Goal: Find specific page/section: Find specific page/section

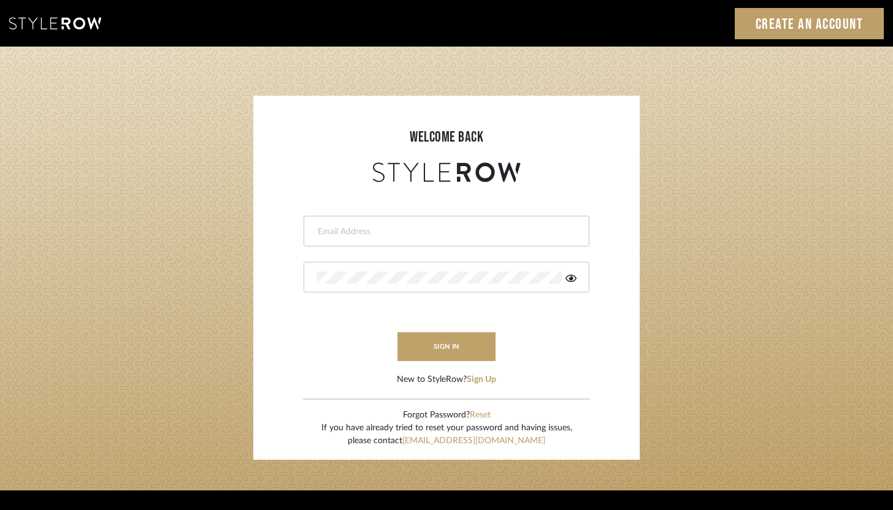
click at [406, 226] on input "email" at bounding box center [444, 232] width 257 height 12
type input "ashley@winnieandcointeriors.com"
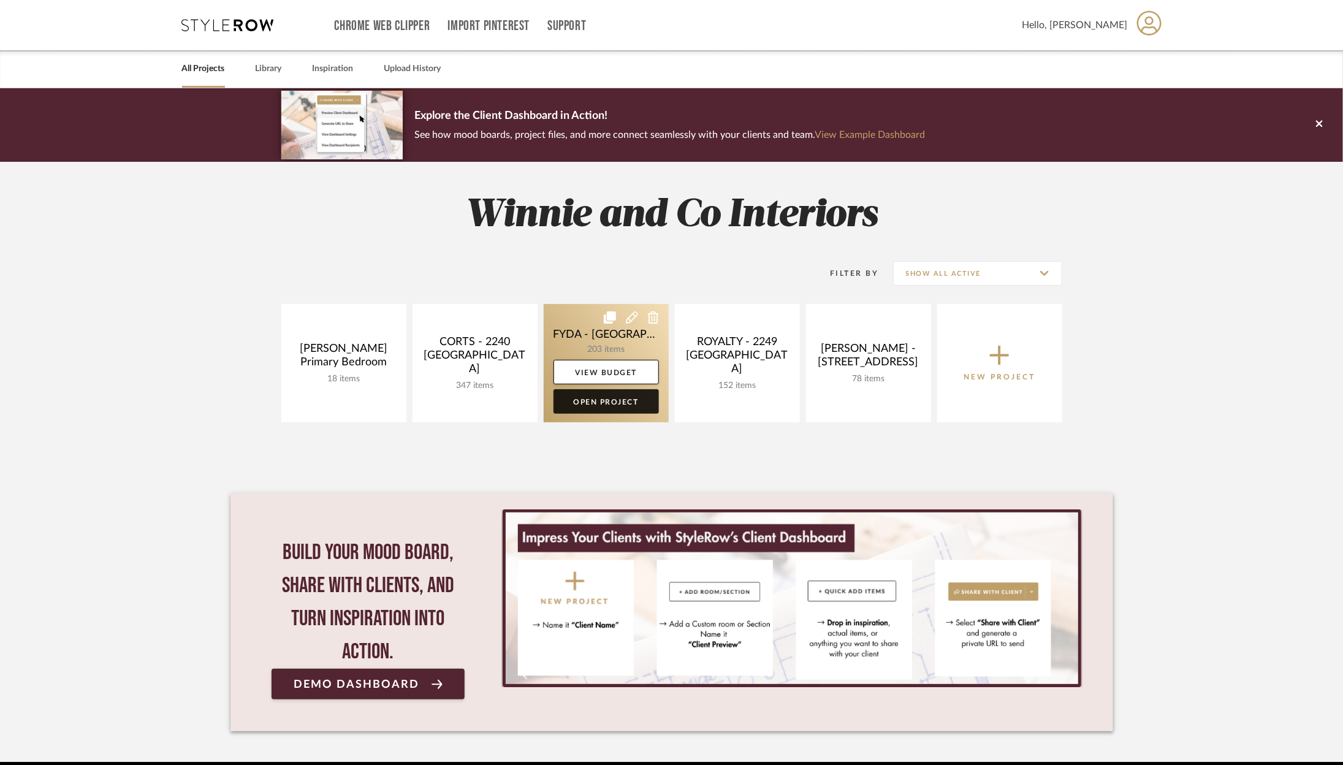
click at [614, 396] on link "Open Project" at bounding box center [606, 401] width 105 height 25
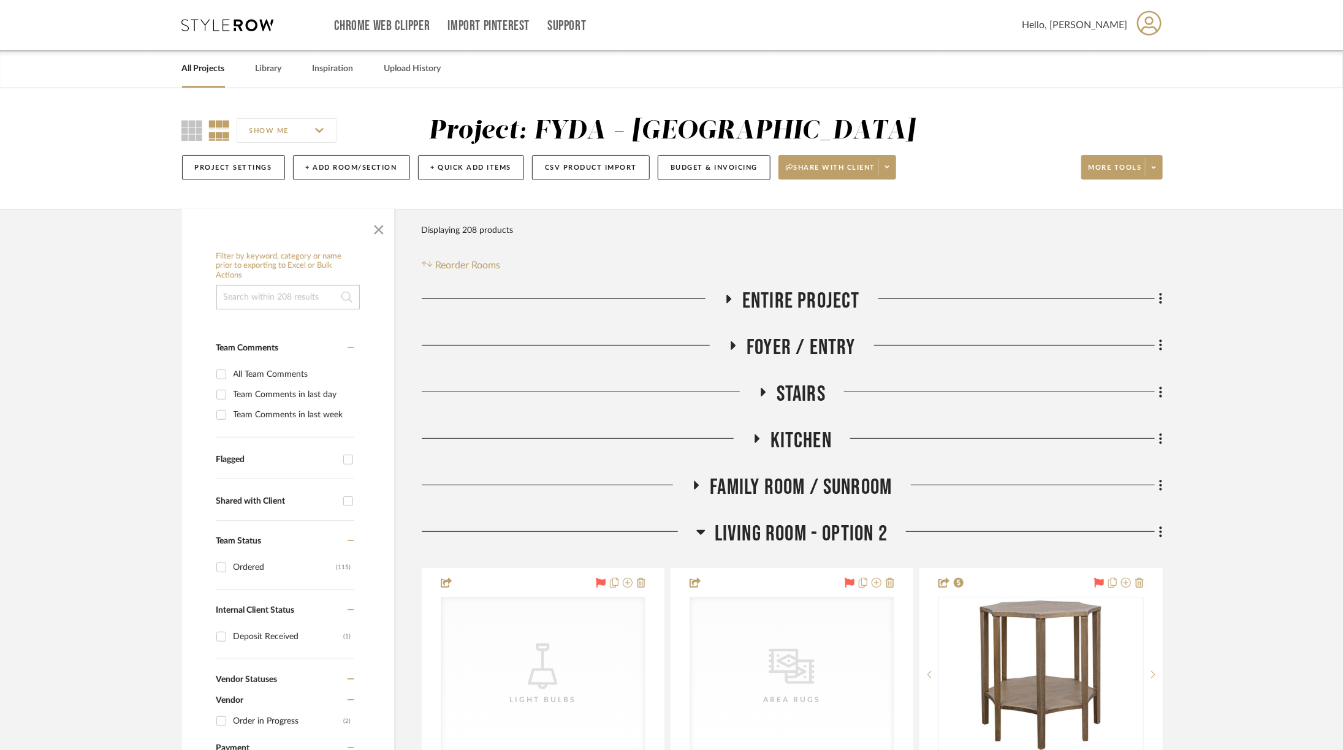
click at [798, 441] on span "Kitchen" at bounding box center [801, 441] width 61 height 26
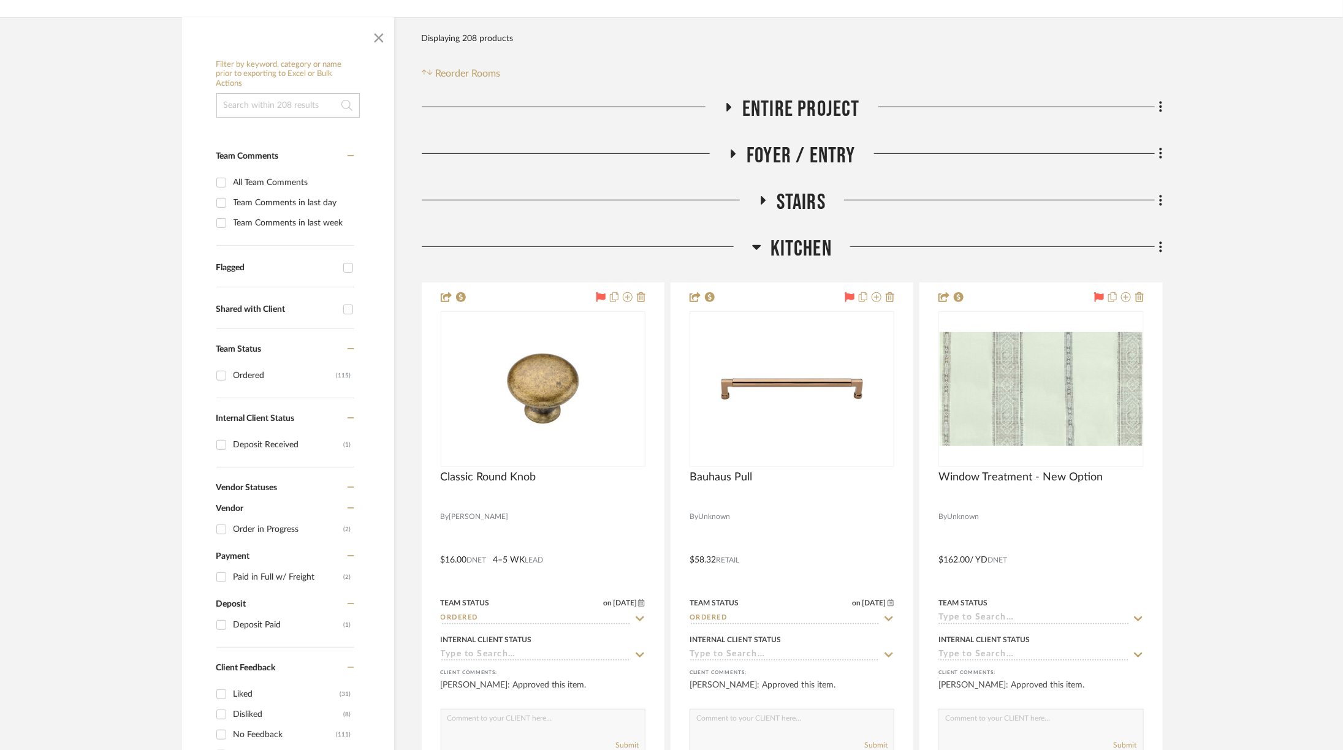
scroll to position [195, 0]
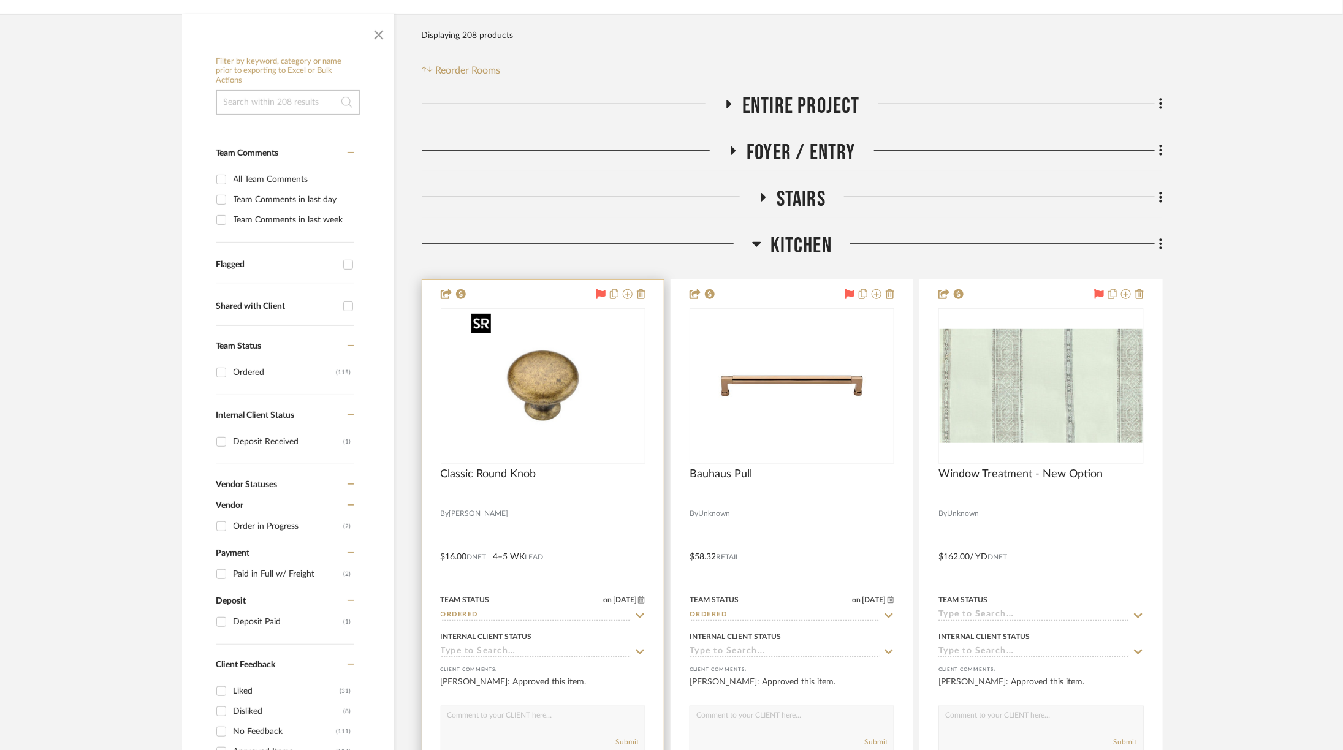
click at [0, 0] on img at bounding box center [0, 0] width 0 height 0
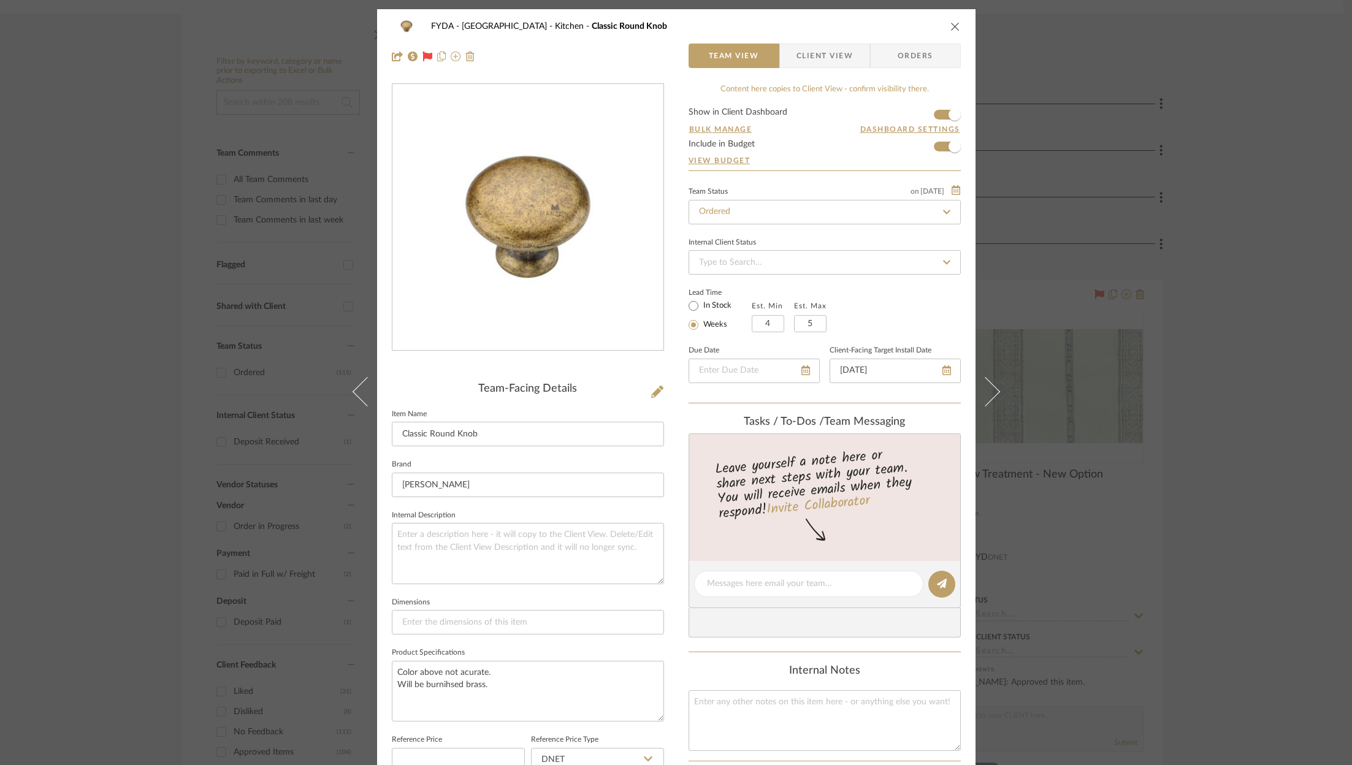
scroll to position [370, 0]
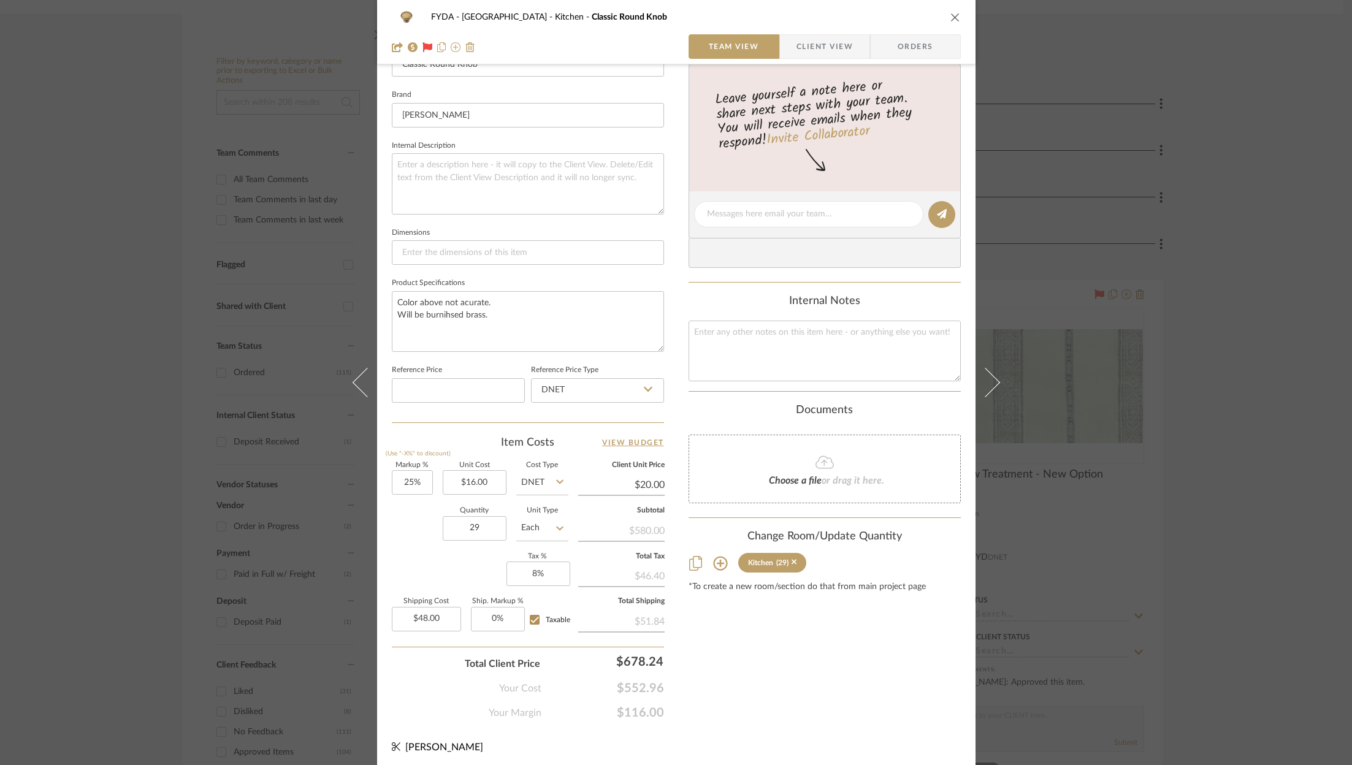
click at [1279, 90] on div "FYDA - 655 City Park Kitchen Classic Round Knob Team View Client View Orders Te…" at bounding box center [676, 382] width 1352 height 765
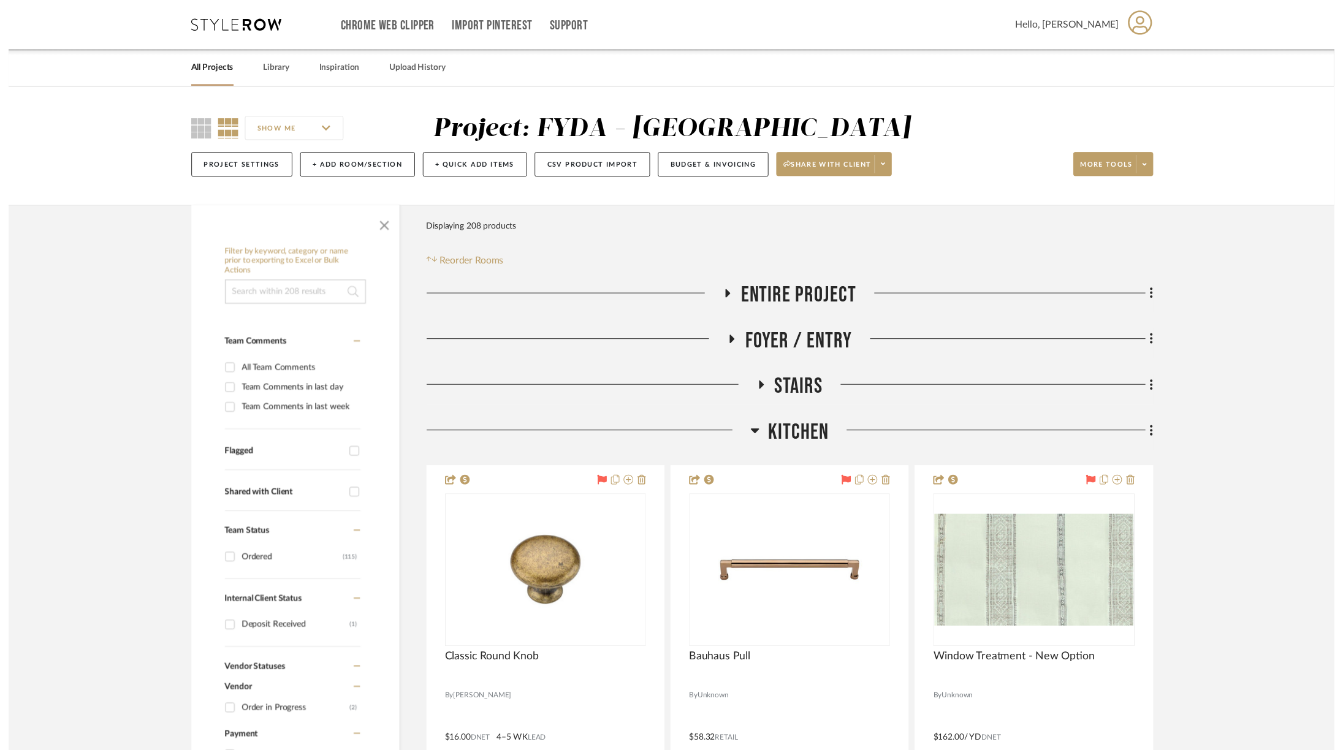
scroll to position [195, 0]
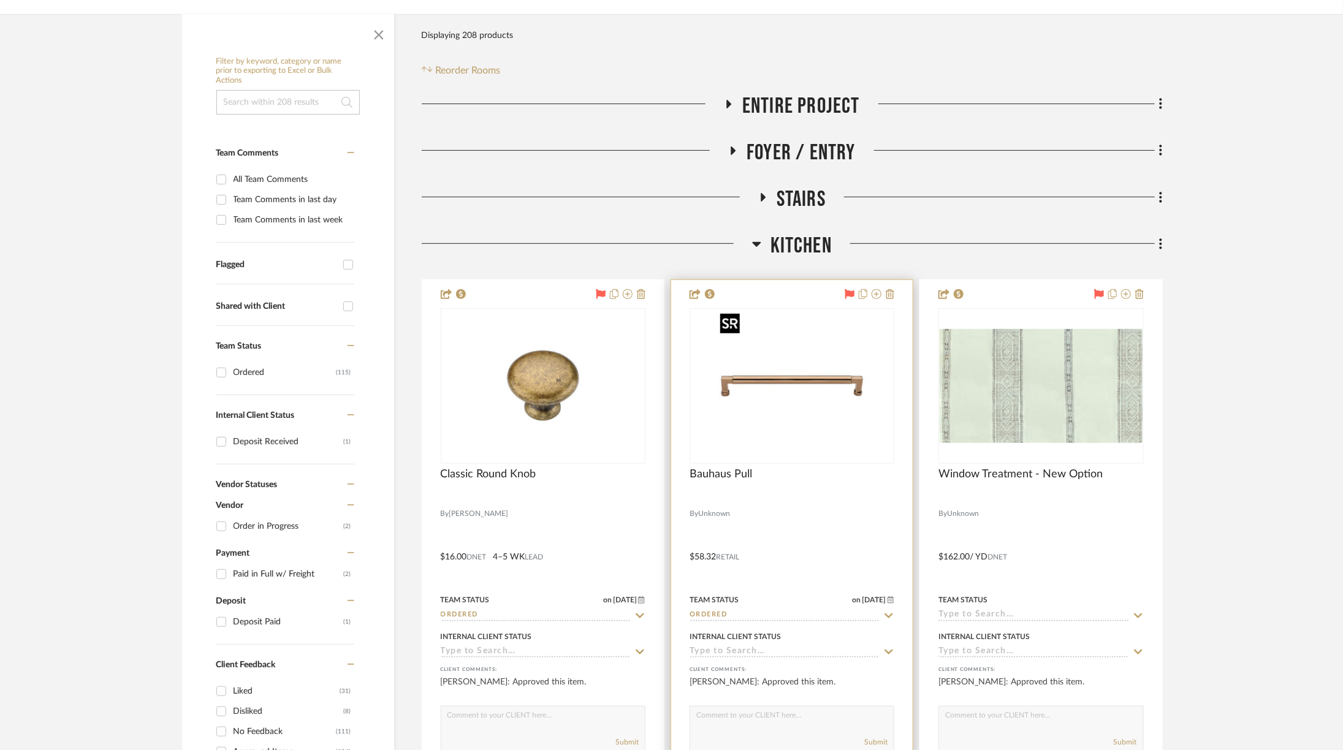
click at [0, 0] on img at bounding box center [0, 0] width 0 height 0
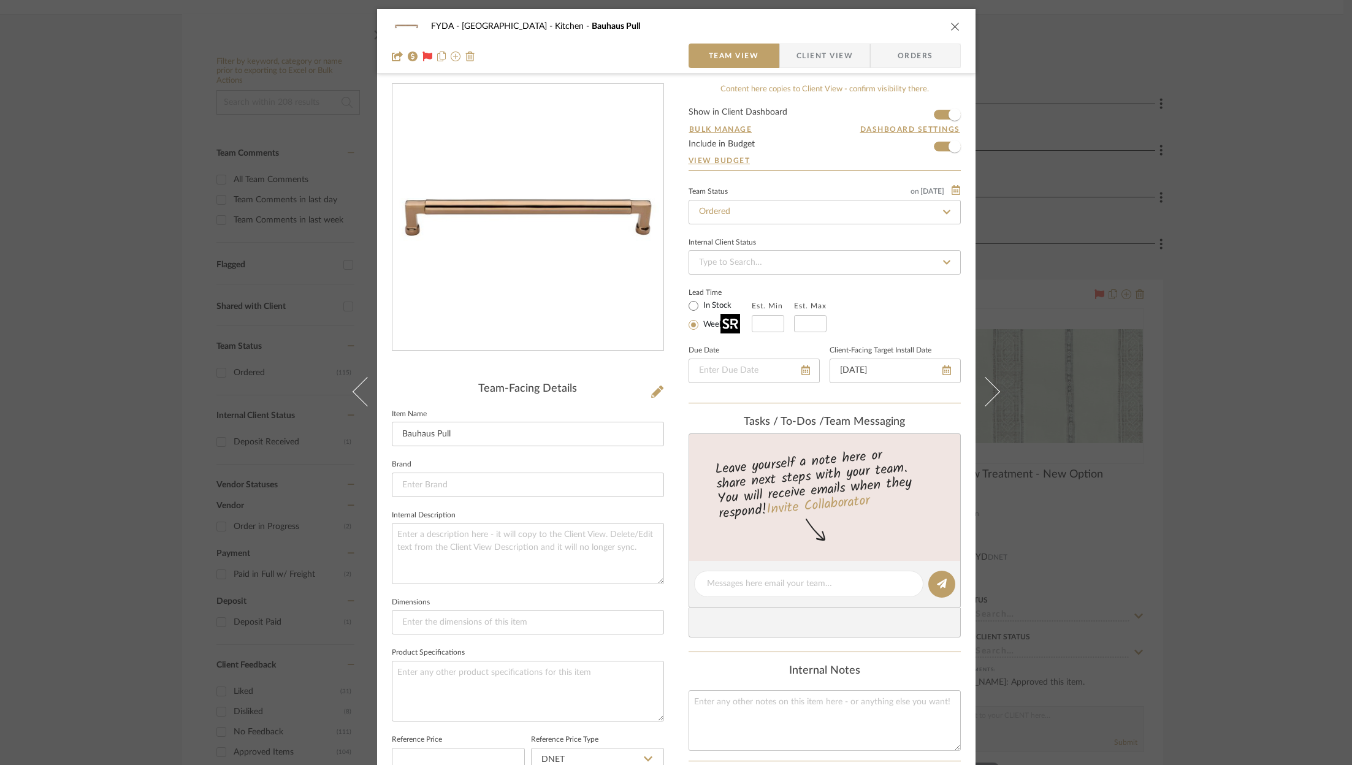
scroll to position [370, 0]
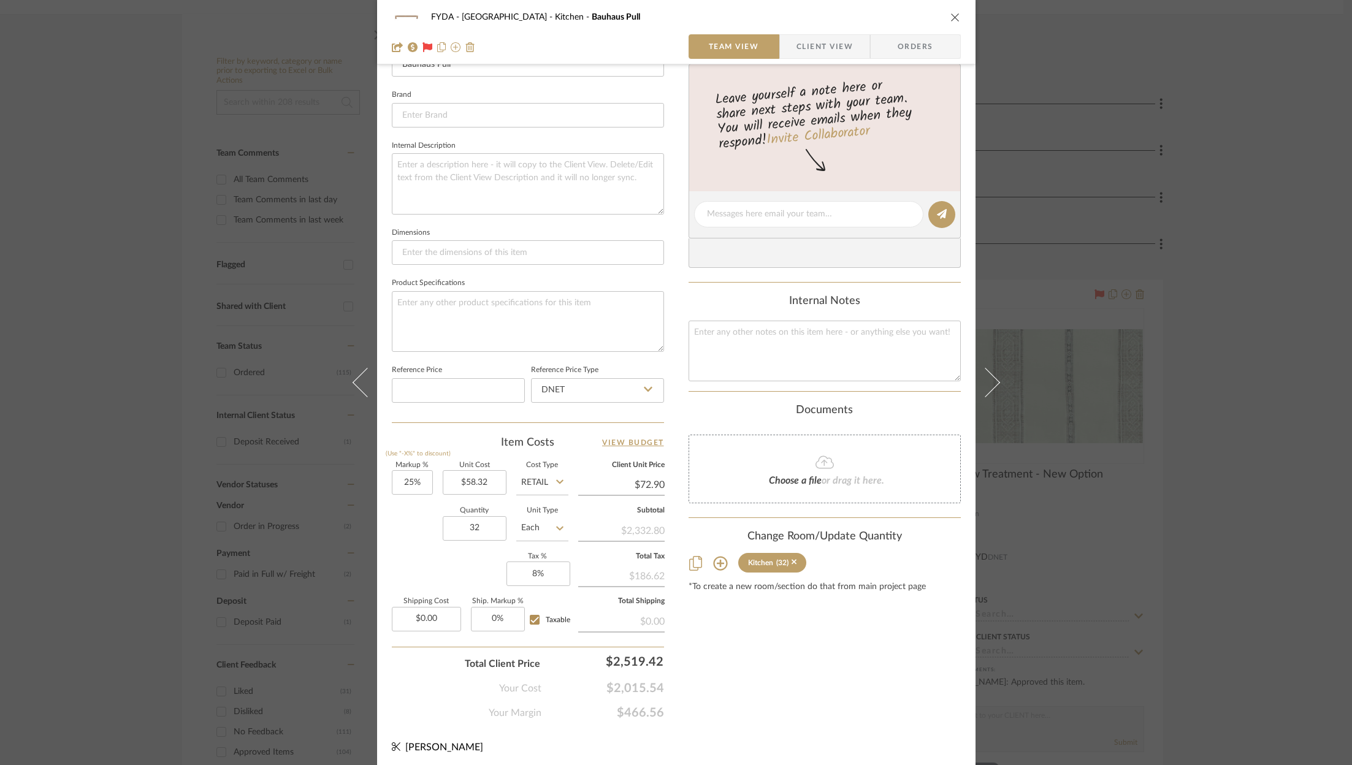
click at [1259, 238] on div "FYDA - 655 City Park Kitchen Bauhaus Pull Team View Client View Orders Team-Fac…" at bounding box center [676, 382] width 1352 height 765
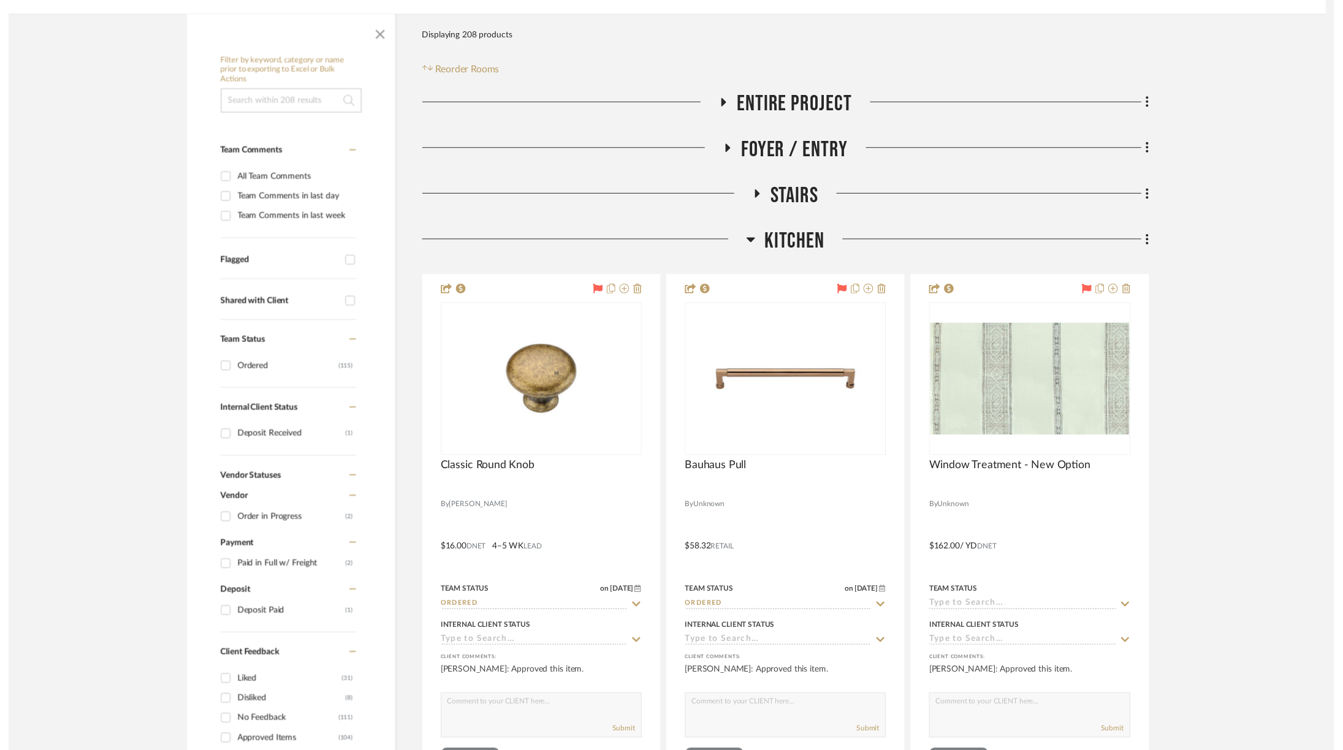
scroll to position [195, 0]
